Goal: Task Accomplishment & Management: Use online tool/utility

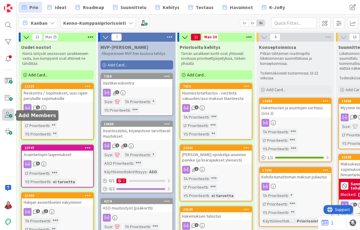
click at [10, 114] on span at bounding box center [8, 115] width 12 height 12
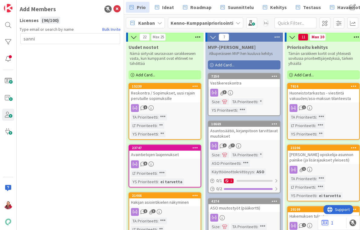
type input "sanni"
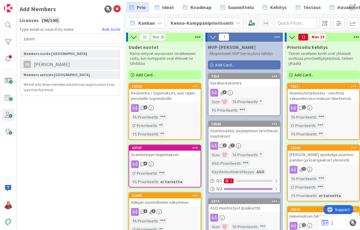
click at [54, 61] on span "Sanni Laitinen" at bounding box center [52, 64] width 42 height 7
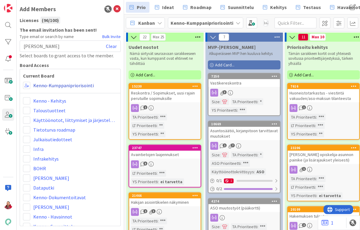
click at [41, 82] on link "Kenno-Kumppanipriorisointi" at bounding box center [63, 85] width 60 height 7
click at [29, 82] on span at bounding box center [26, 85] width 7 height 7
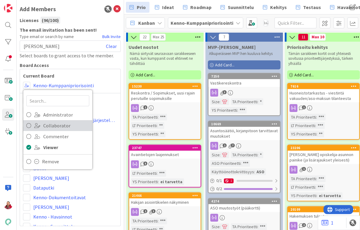
click at [42, 120] on link "Collaborator" at bounding box center [57, 125] width 69 height 11
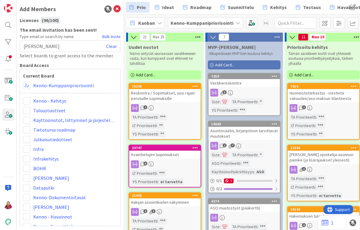
click at [110, 41] on div "Sanni Laitinen Clear" at bounding box center [70, 46] width 101 height 11
click at [108, 41] on div "Sanni Laitinen Clear" at bounding box center [70, 46] width 101 height 11
click at [112, 43] on link "Clear" at bounding box center [111, 46] width 11 height 7
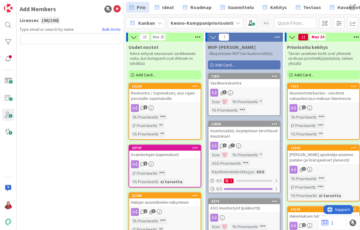
click at [58, 38] on div at bounding box center [70, 39] width 100 height 13
click at [52, 34] on input "text" at bounding box center [70, 38] width 100 height 11
click at [57, 100] on div "Type email or search by name Bulk Invite" at bounding box center [70, 126] width 101 height 200
click at [116, 6] on icon at bounding box center [116, 8] width 7 height 7
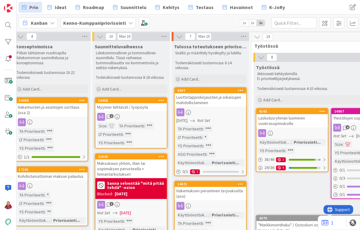
scroll to position [1, 252]
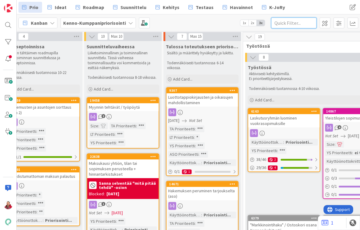
click at [288, 21] on input "text" at bounding box center [293, 23] width 45 height 11
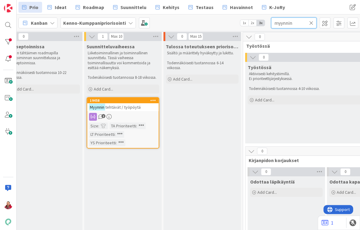
type input "myynnin"
click at [117, 105] on span "tehtävät / työpöytä" at bounding box center [122, 107] width 35 height 5
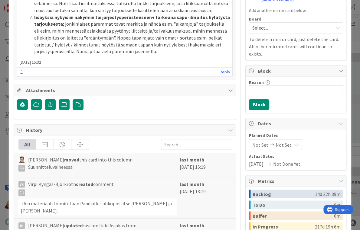
scroll to position [288, 0]
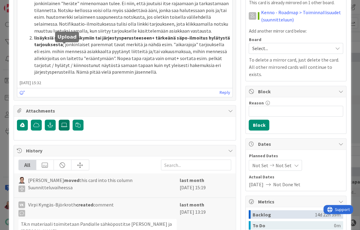
click at [65, 123] on icon at bounding box center [64, 125] width 6 height 5
click at [59, 120] on input "file" at bounding box center [59, 120] width 0 height 0
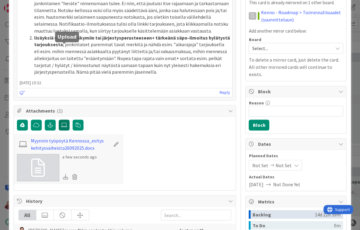
click at [67, 120] on label at bounding box center [64, 125] width 11 height 11
click at [59, 120] on input "file" at bounding box center [59, 120] width 0 height 0
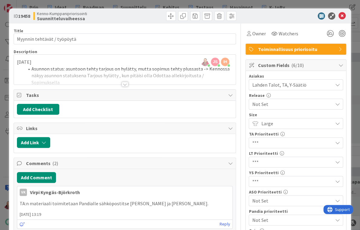
scroll to position [0, 0]
click at [123, 82] on div at bounding box center [125, 84] width 7 height 5
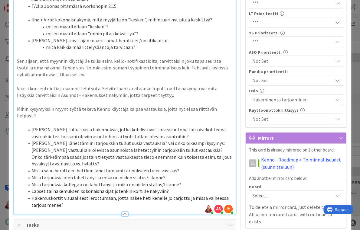
scroll to position [108, 0]
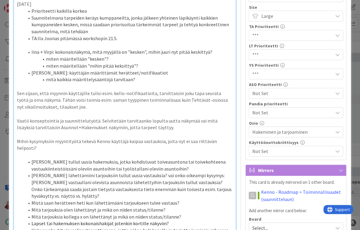
click at [123, 131] on p at bounding box center [125, 134] width 216 height 7
